Goal: Transaction & Acquisition: Purchase product/service

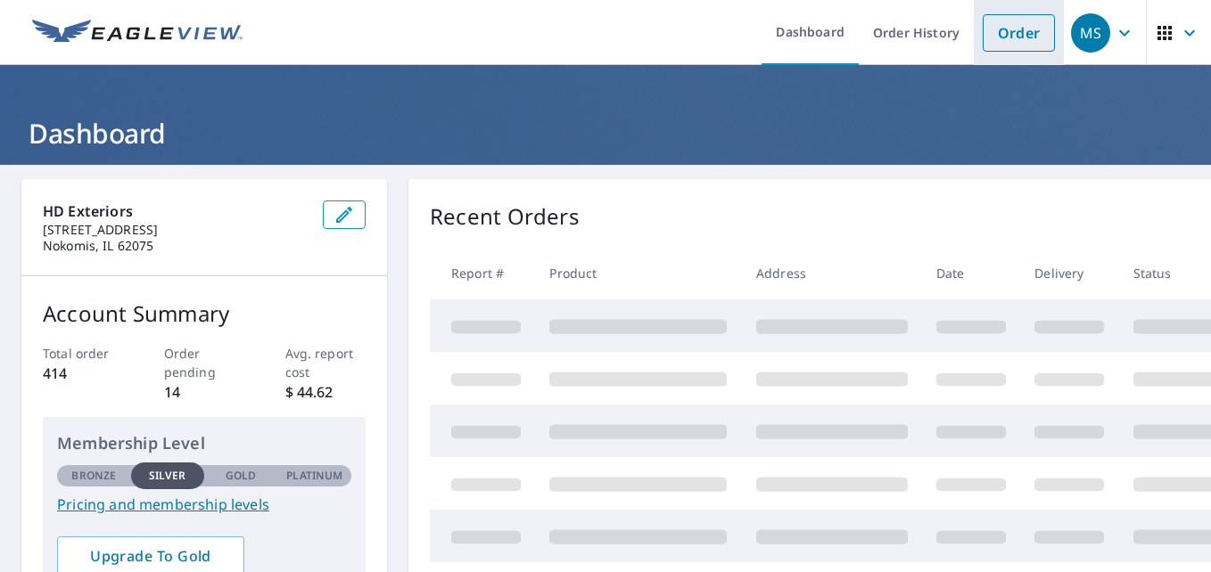
click at [991, 32] on link "Order" at bounding box center [1019, 32] width 72 height 37
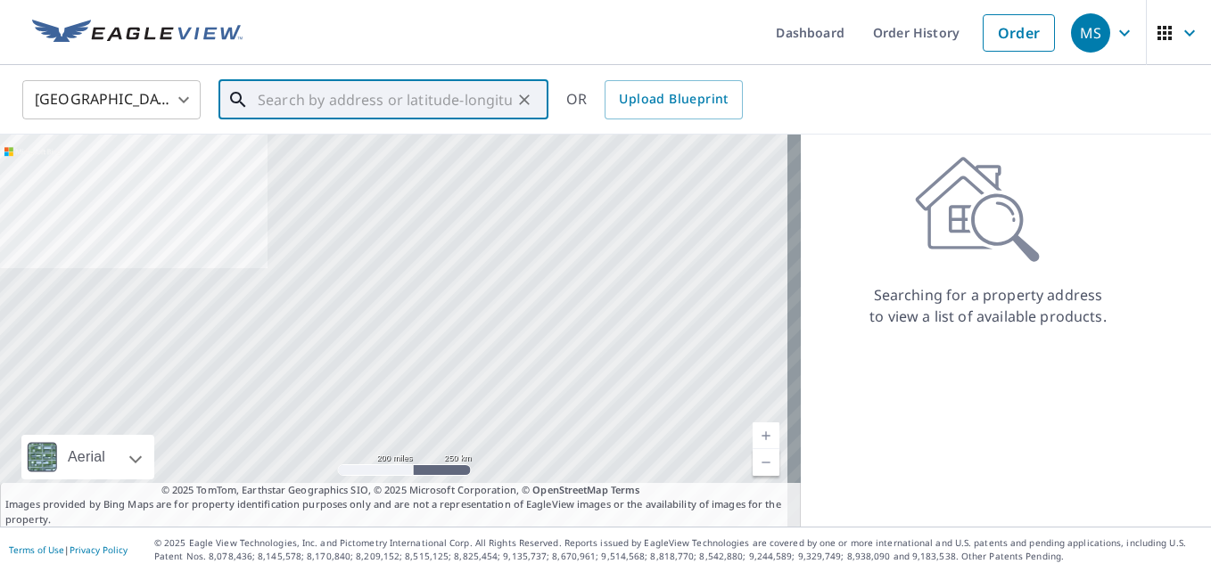
click at [441, 99] on input "text" at bounding box center [385, 100] width 254 height 50
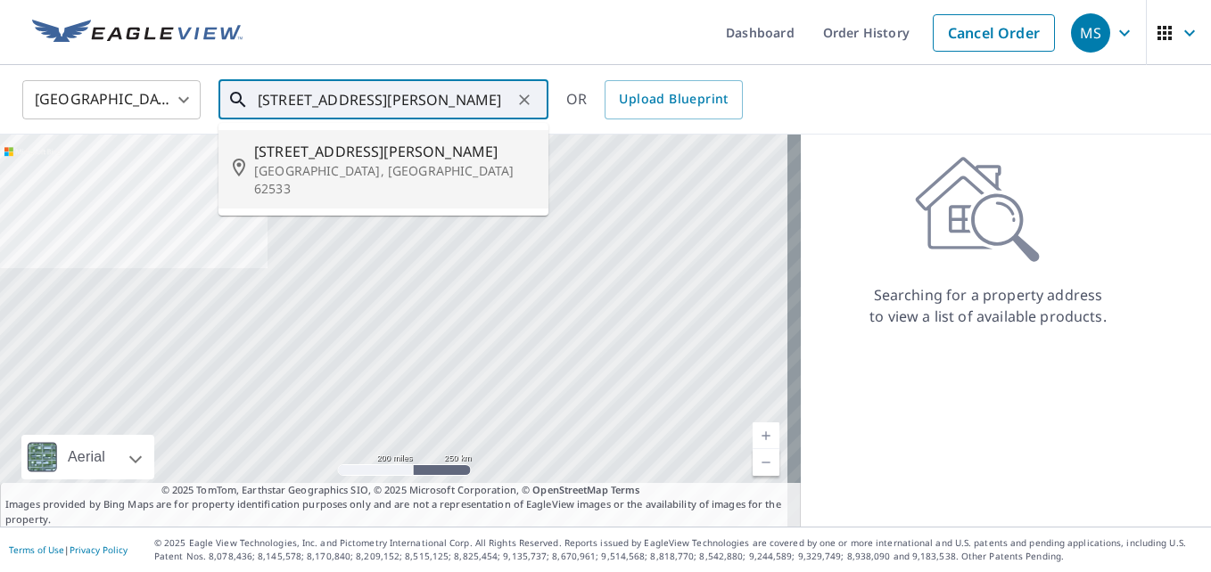
click at [383, 162] on p "[GEOGRAPHIC_DATA], [GEOGRAPHIC_DATA] 62533" at bounding box center [394, 180] width 280 height 36
type input "[STREET_ADDRESS][PERSON_NAME]"
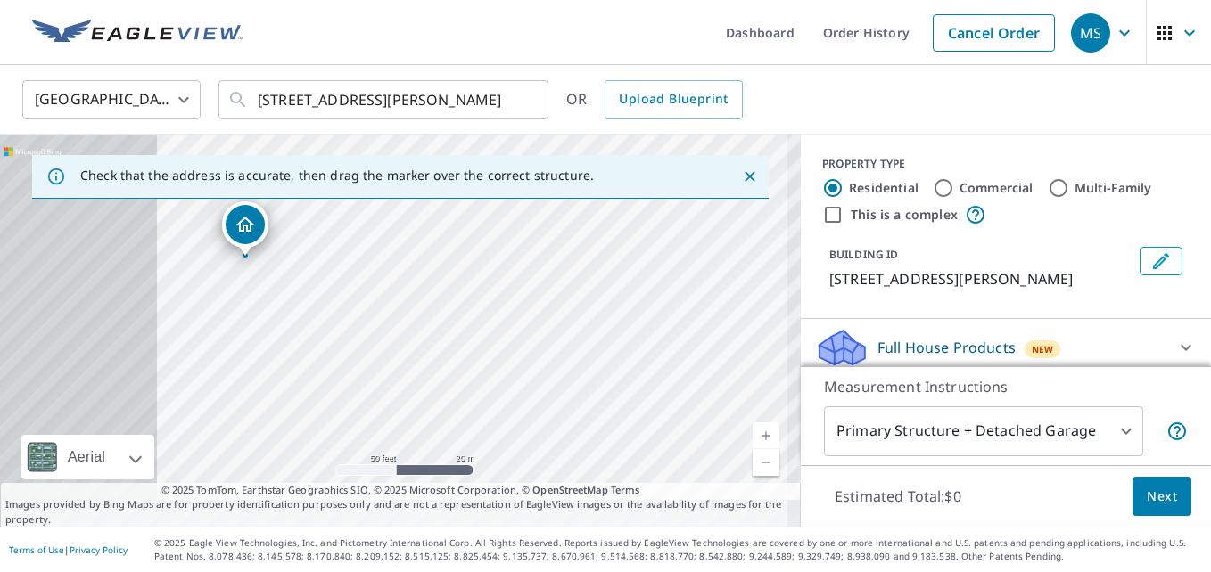
drag, startPoint x: 361, startPoint y: 344, endPoint x: 749, endPoint y: 245, distance: 400.3
click at [753, 243] on div "[STREET_ADDRESS][PERSON_NAME]" at bounding box center [400, 331] width 801 height 392
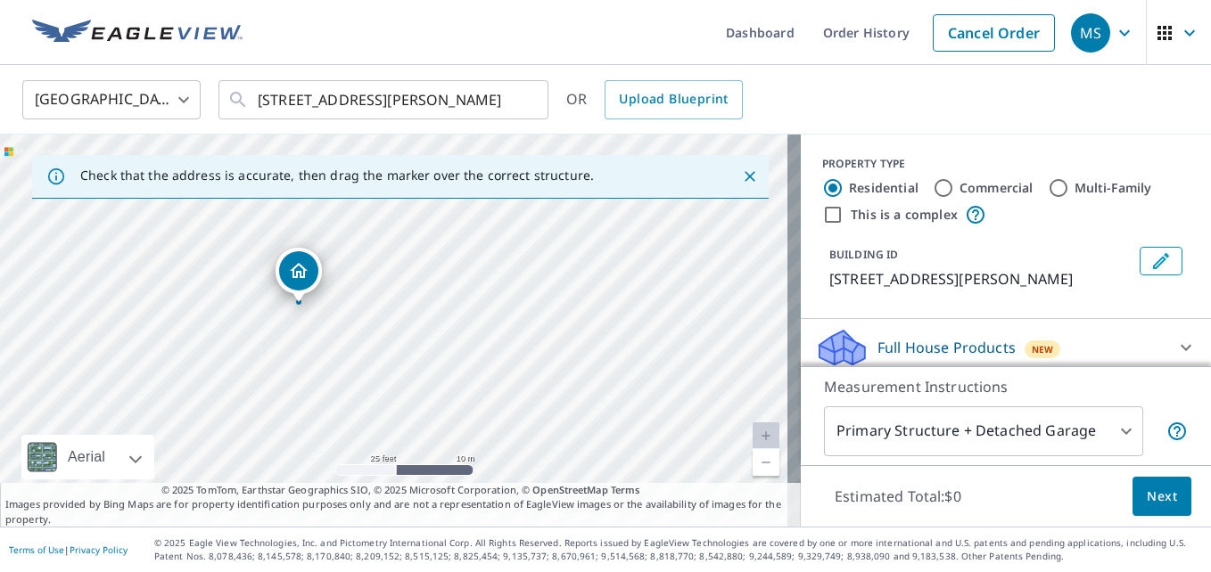
drag, startPoint x: 329, startPoint y: 332, endPoint x: 486, endPoint y: 390, distance: 167.3
click at [472, 388] on div "[STREET_ADDRESS][PERSON_NAME]" at bounding box center [400, 331] width 801 height 392
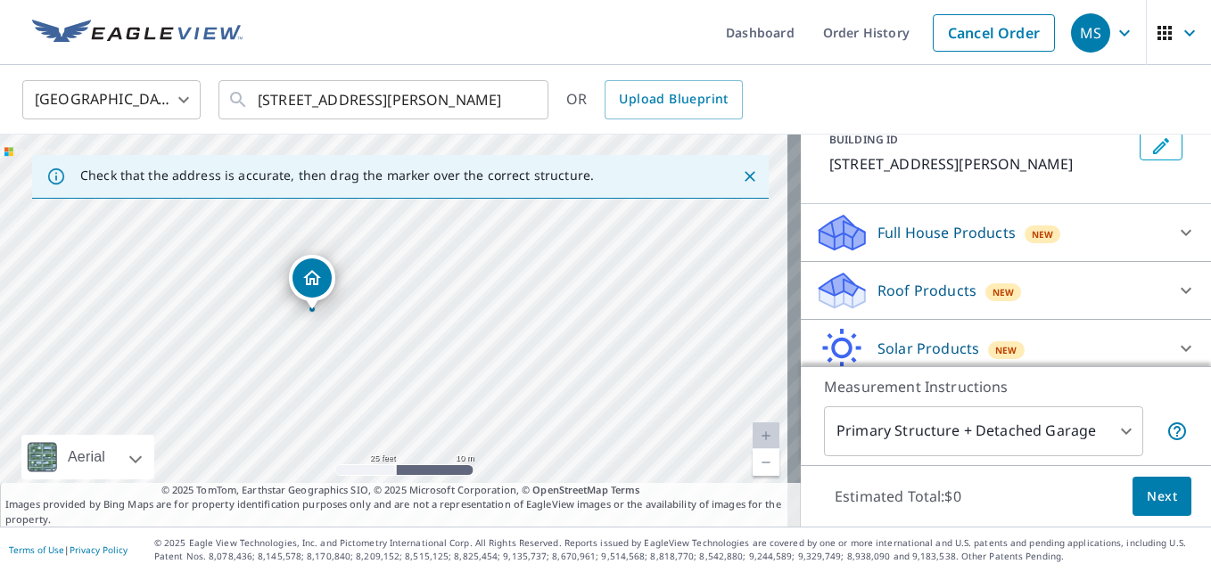
scroll to position [97, 0]
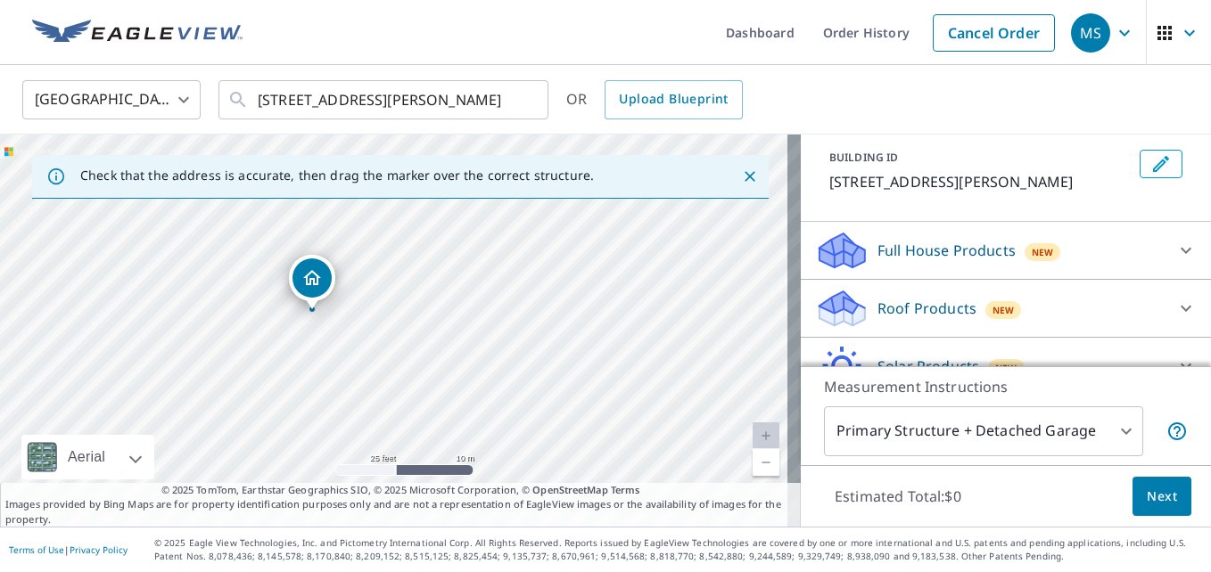
click at [1117, 317] on div "Roof Products New" at bounding box center [990, 309] width 350 height 42
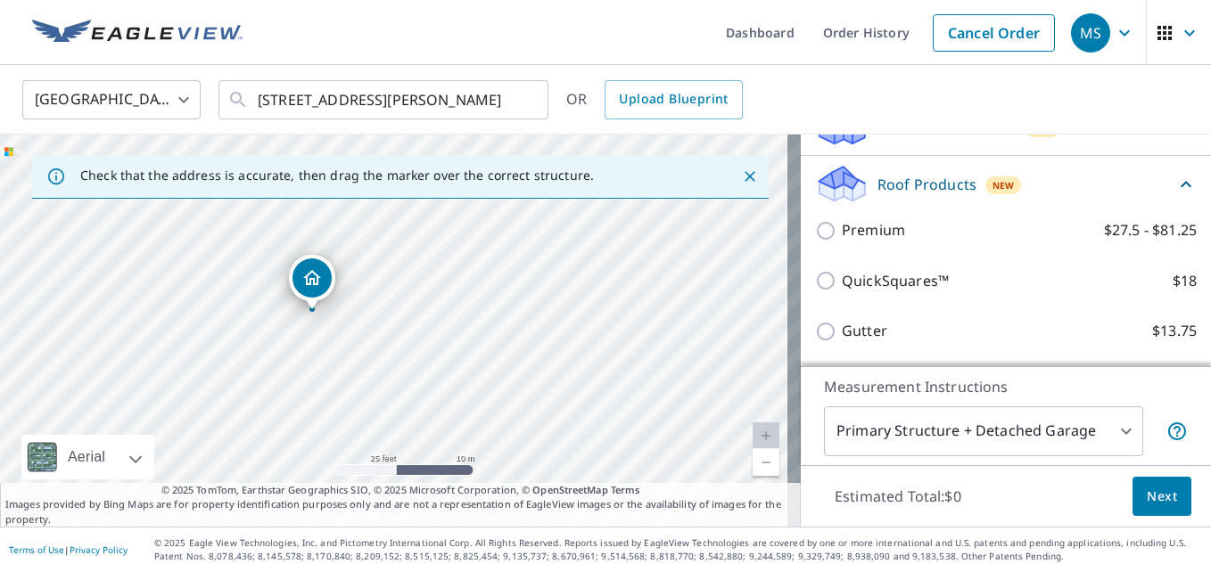
scroll to position [226, 0]
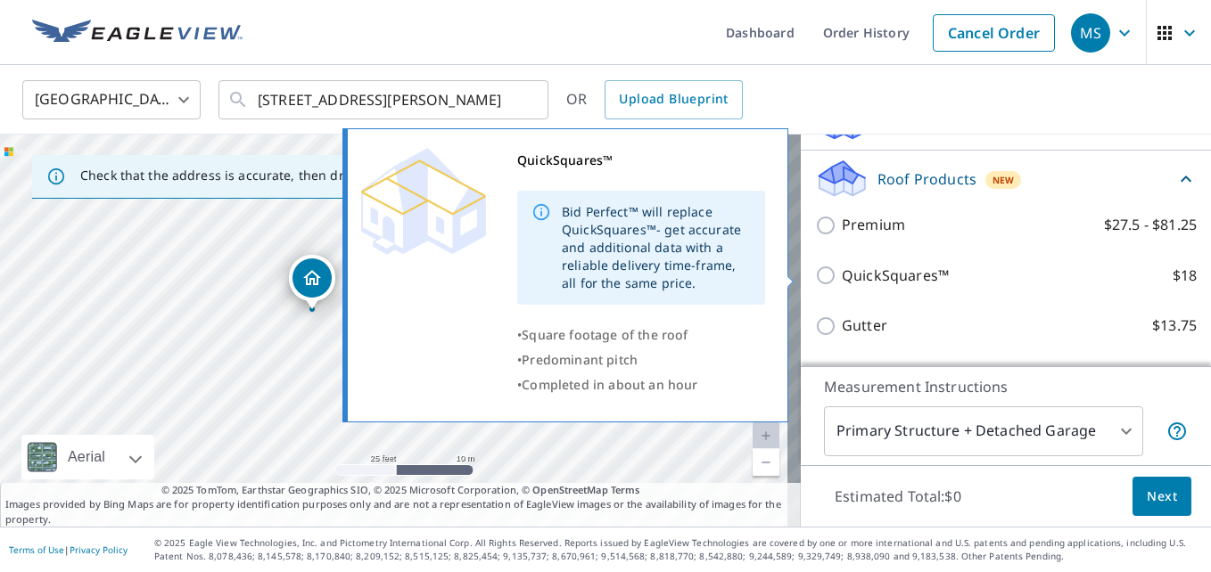
click at [1139, 280] on label "QuickSquares™ $18" at bounding box center [1019, 276] width 355 height 22
click at [842, 280] on input "QuickSquares™ $18" at bounding box center [828, 275] width 27 height 21
checkbox input "true"
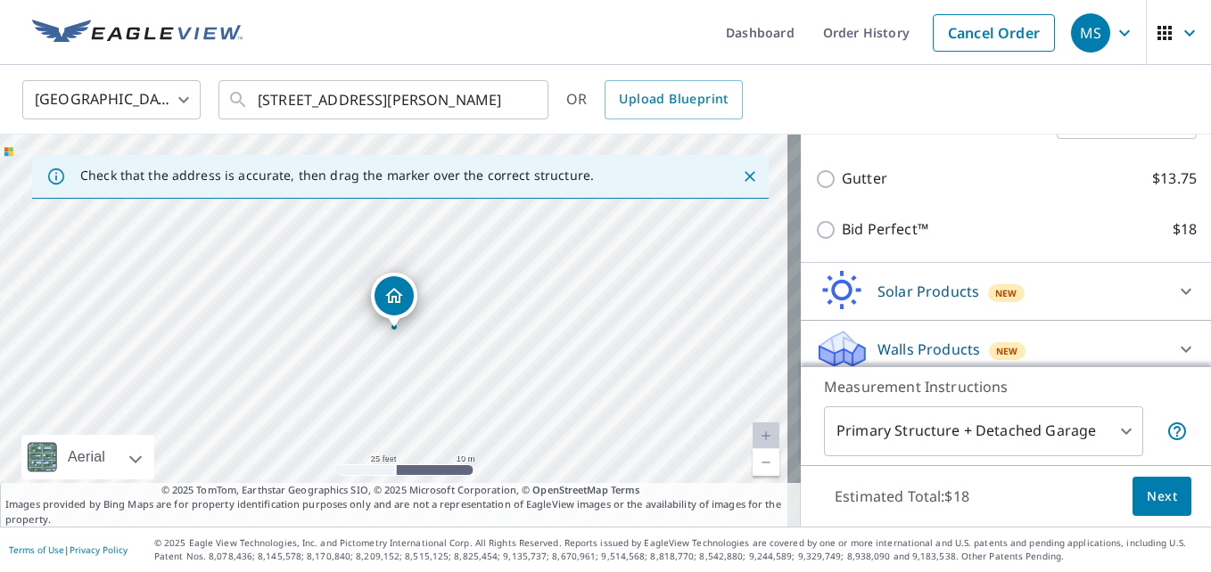
scroll to position [453, 0]
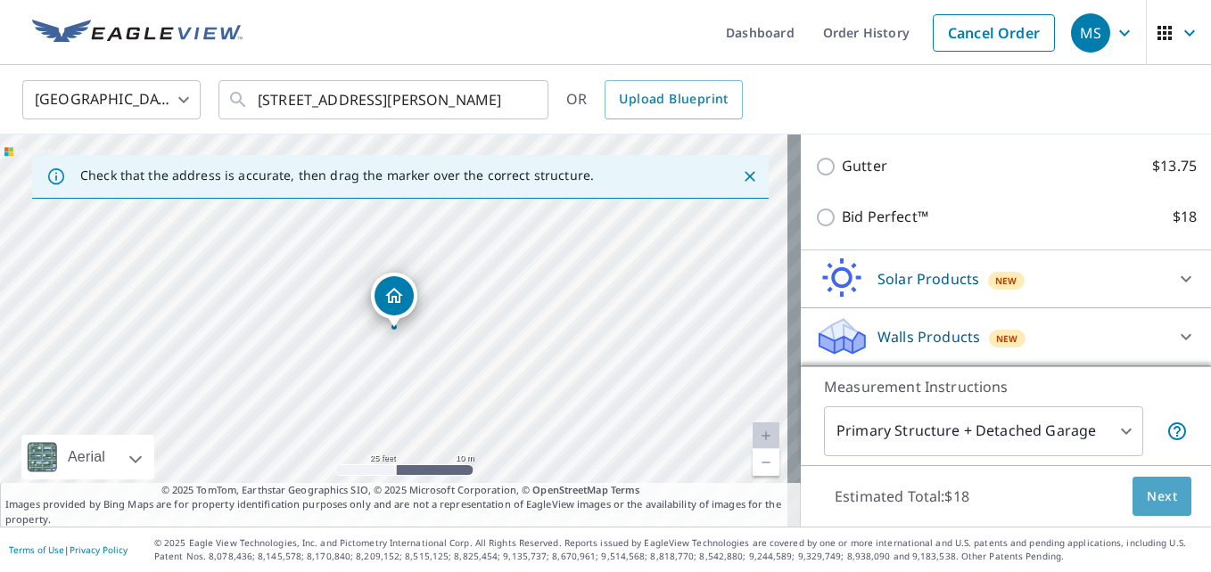
click at [1147, 487] on span "Next" at bounding box center [1162, 497] width 30 height 22
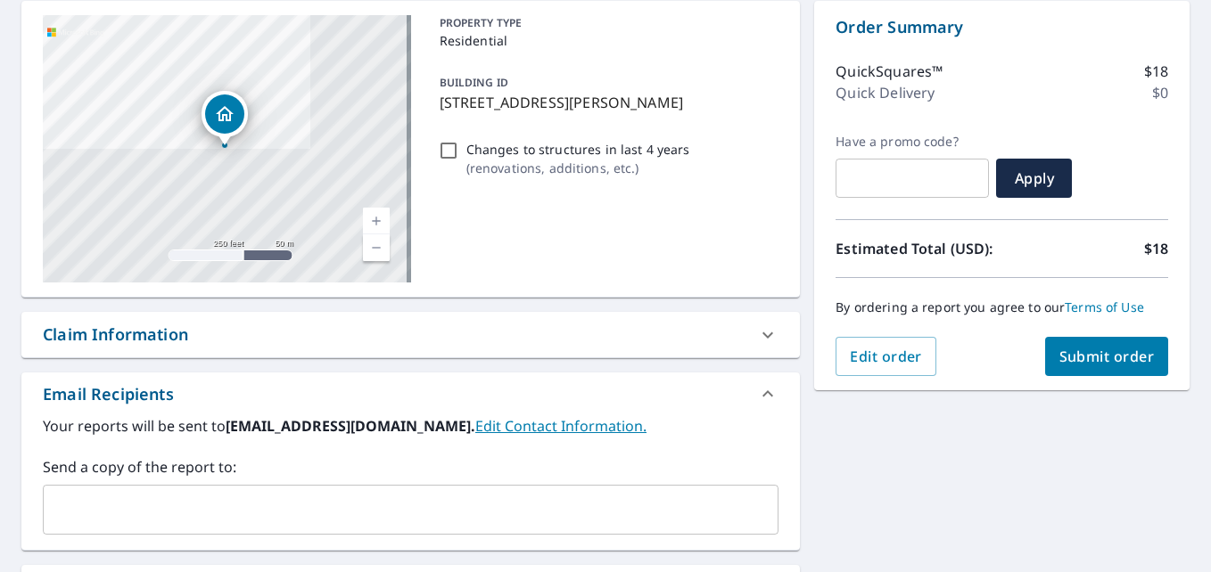
scroll to position [89, 0]
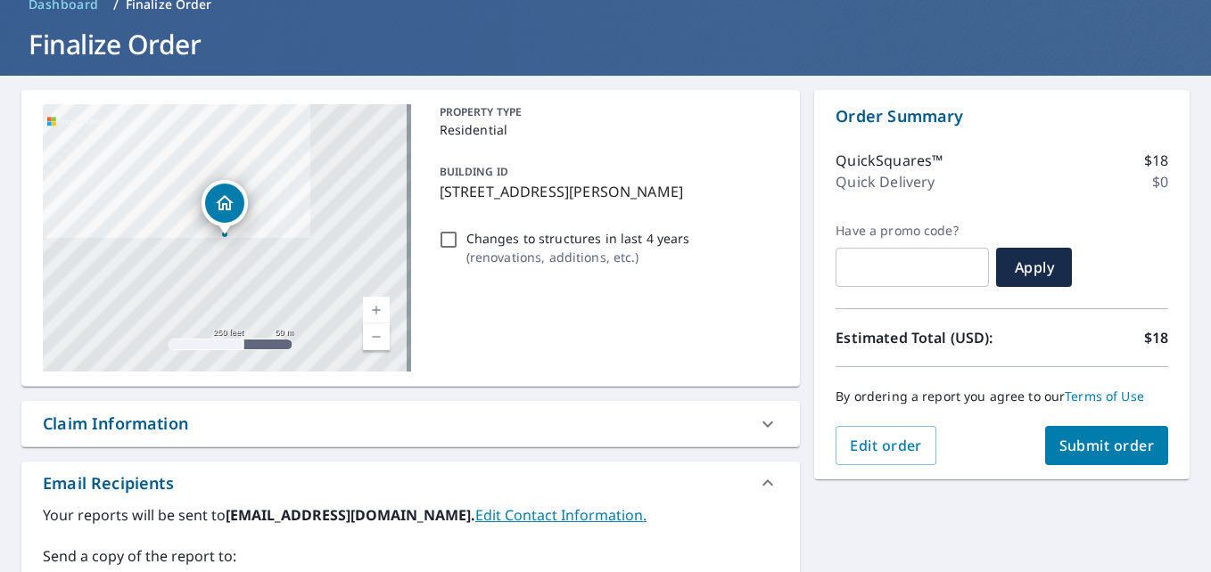
click at [1069, 447] on span "Submit order" at bounding box center [1106, 446] width 95 height 20
